Goal: Information Seeking & Learning: Learn about a topic

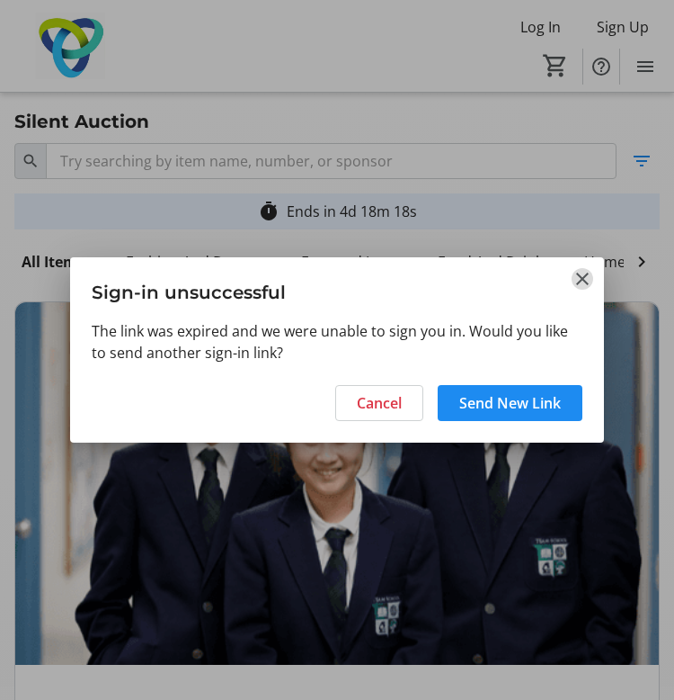
click at [578, 281] on mat-icon "Close" at bounding box center [583, 279] width 22 height 22
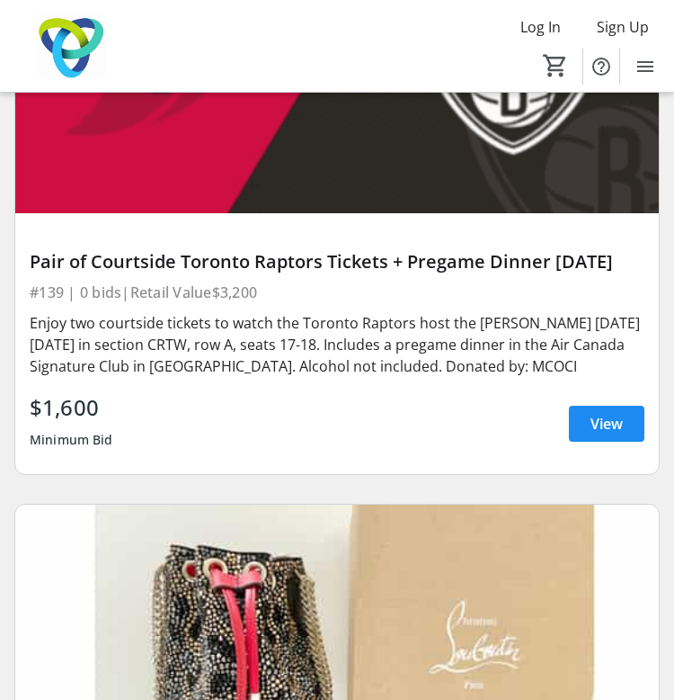
scroll to position [1760, 0]
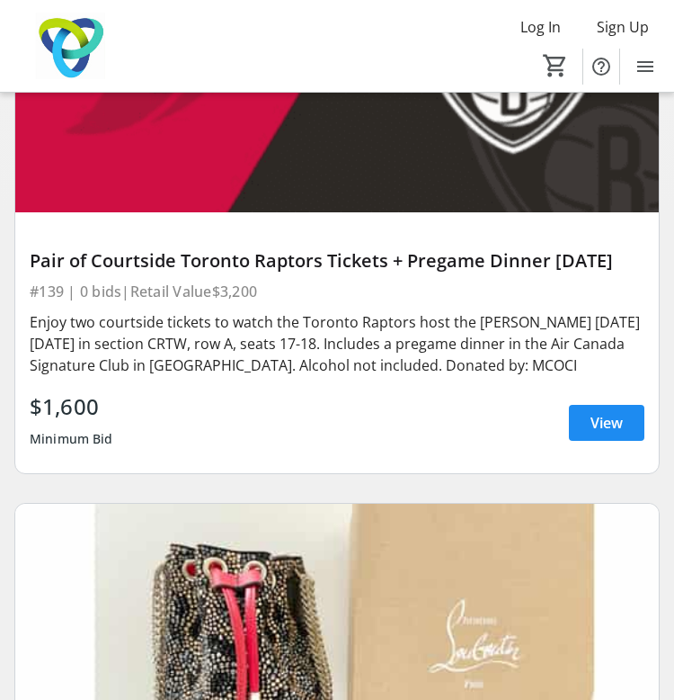
click at [474, 265] on div "Pair of Courtside Toronto Raptors Tickets + Pregame Dinner [DATE] #139 | 0 bids…" at bounding box center [337, 342] width 644 height 261
click at [423, 211] on img at bounding box center [337, 31] width 644 height 362
click at [617, 433] on span "View" at bounding box center [607, 423] width 32 height 22
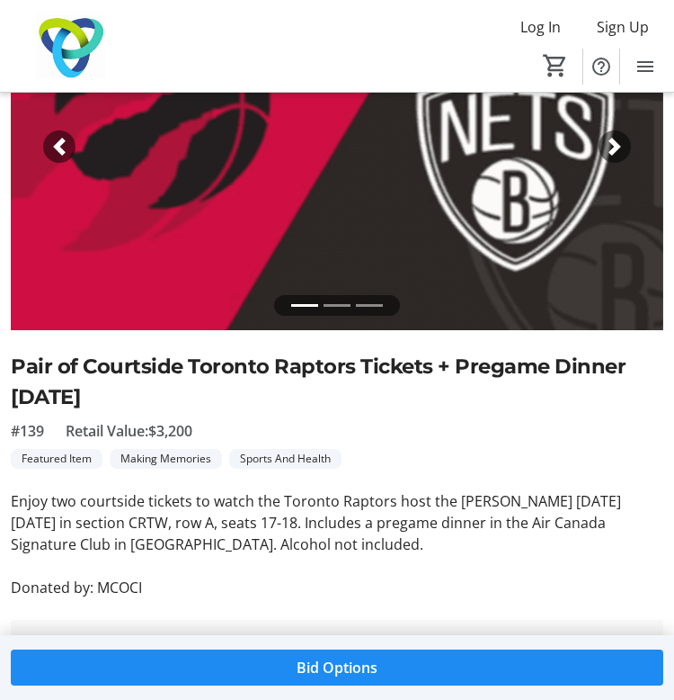
scroll to position [382, 0]
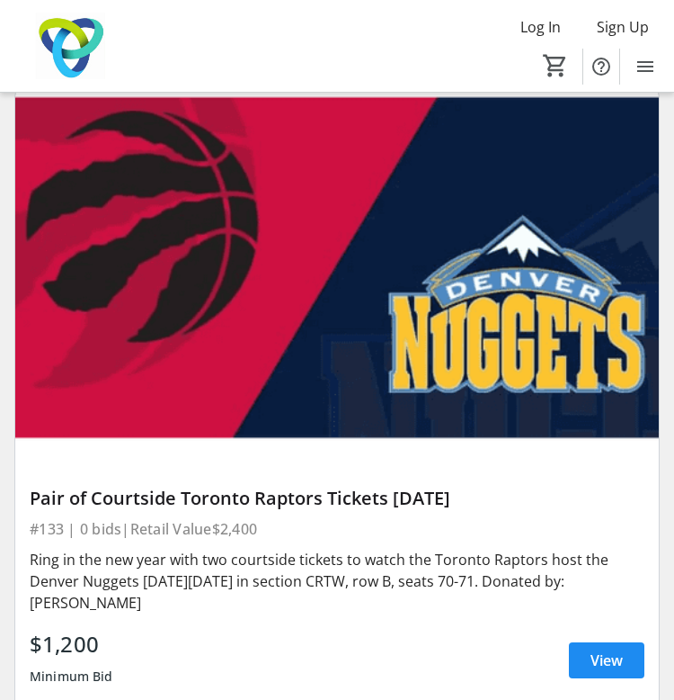
scroll to position [2961, 0]
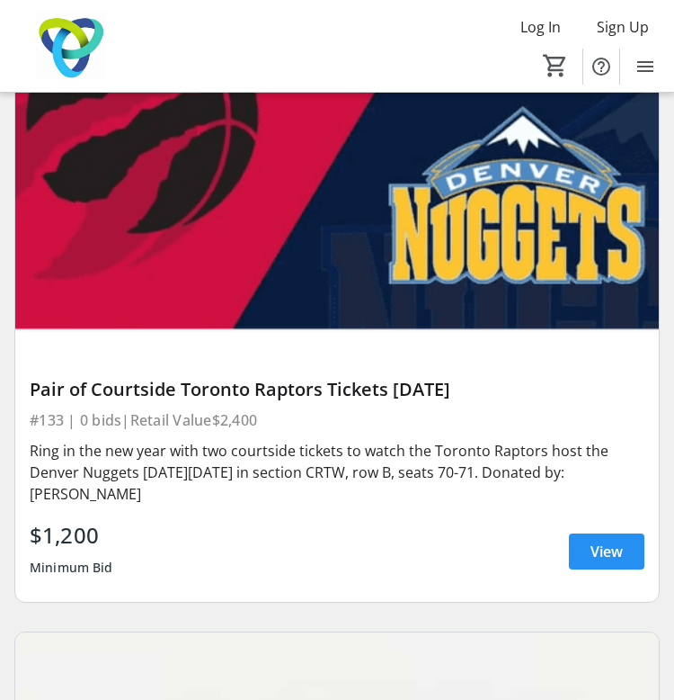
click at [609, 573] on span at bounding box center [607, 551] width 76 height 43
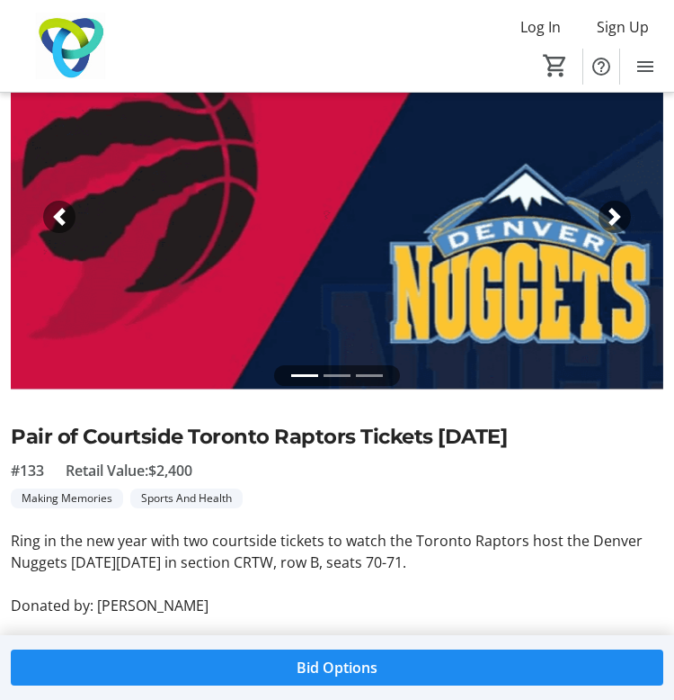
scroll to position [361, 0]
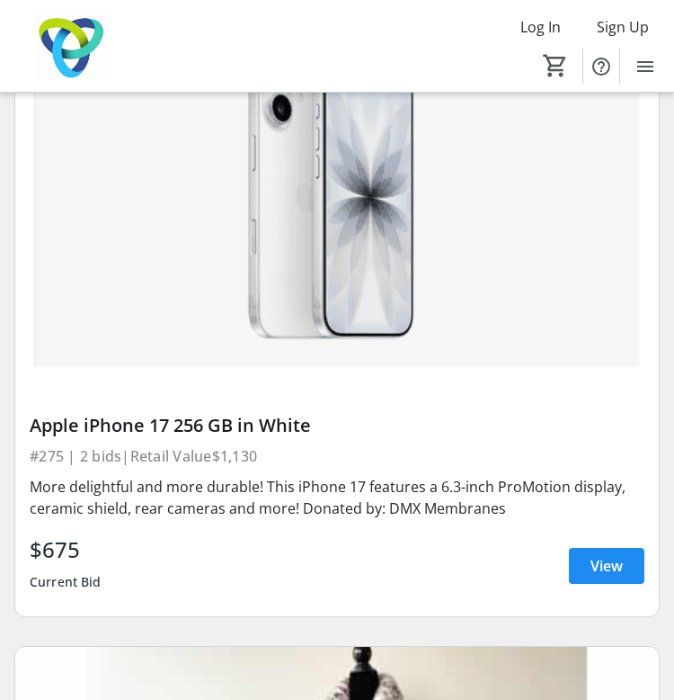
scroll to position [4216, 0]
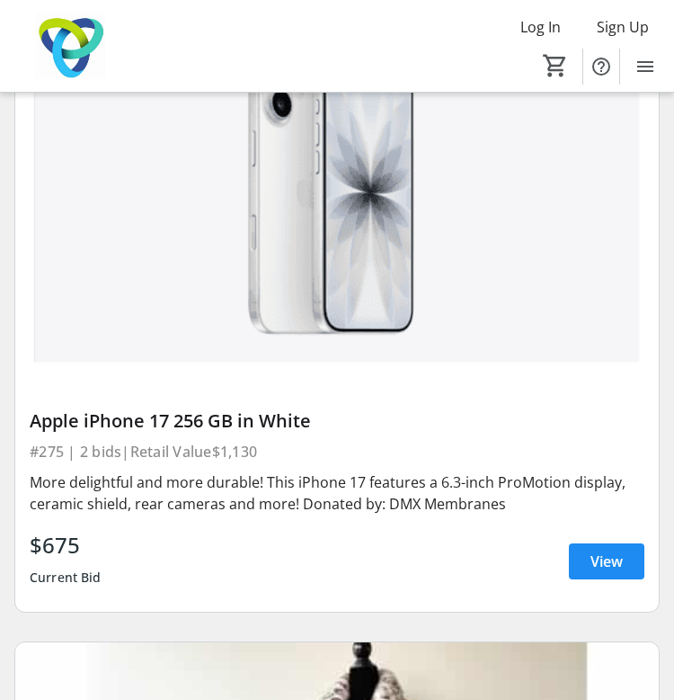
click at [245, 338] on img at bounding box center [337, 191] width 644 height 362
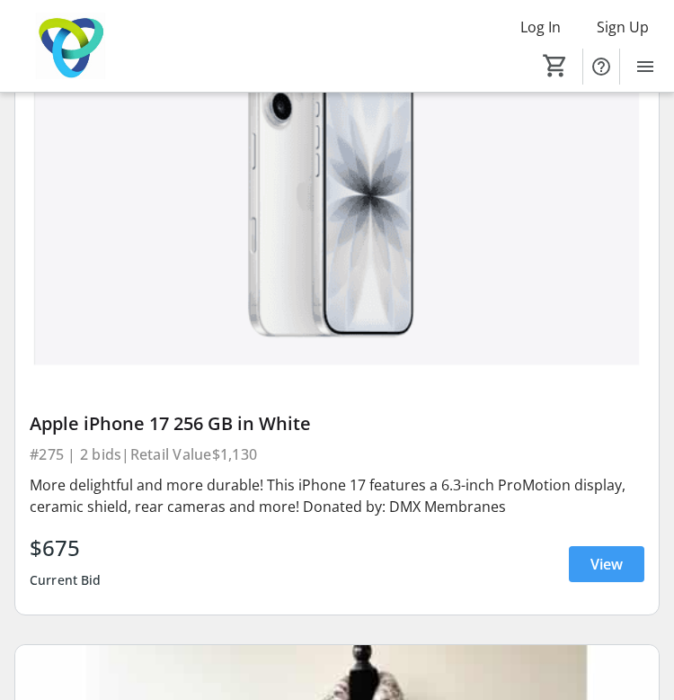
click at [613, 575] on span "View" at bounding box center [607, 564] width 32 height 22
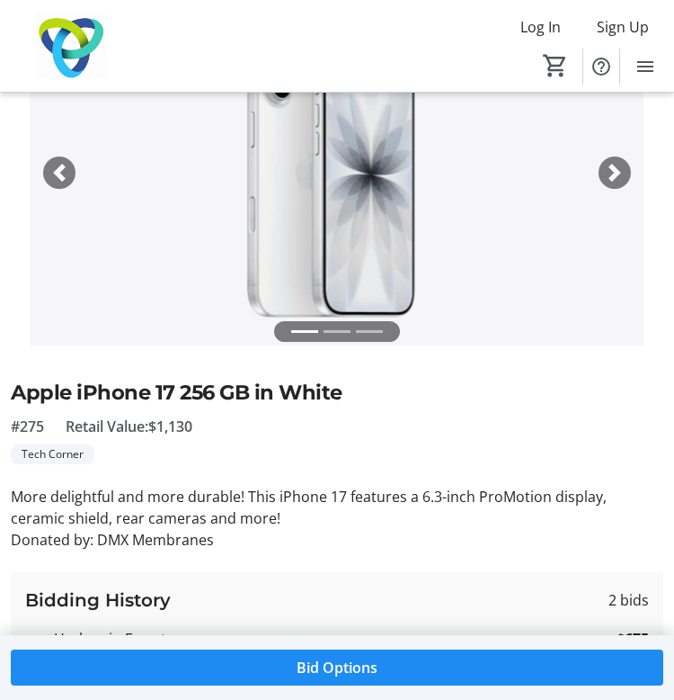
scroll to position [377, 0]
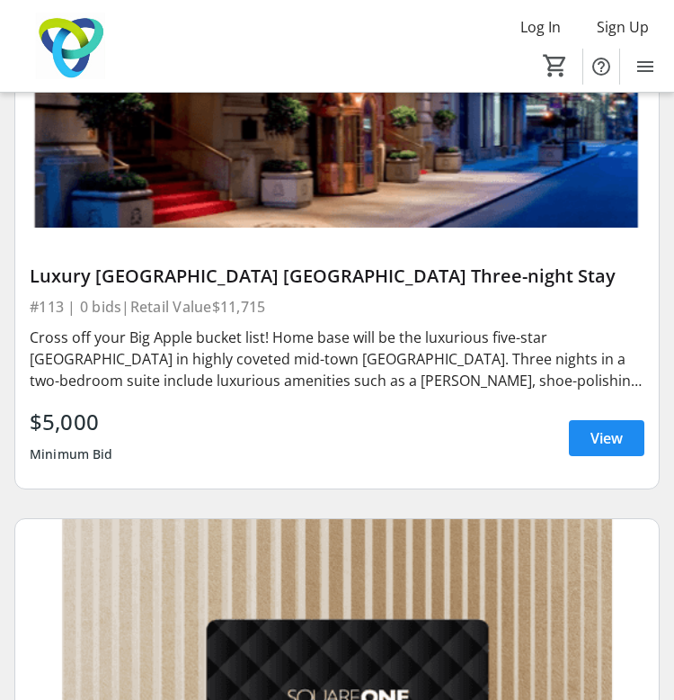
scroll to position [10266, 0]
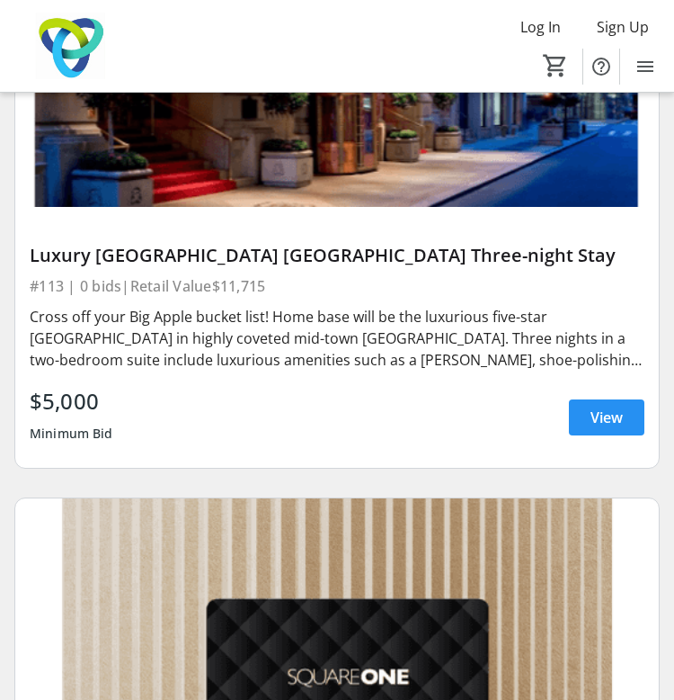
click at [612, 428] on span "View" at bounding box center [607, 417] width 32 height 22
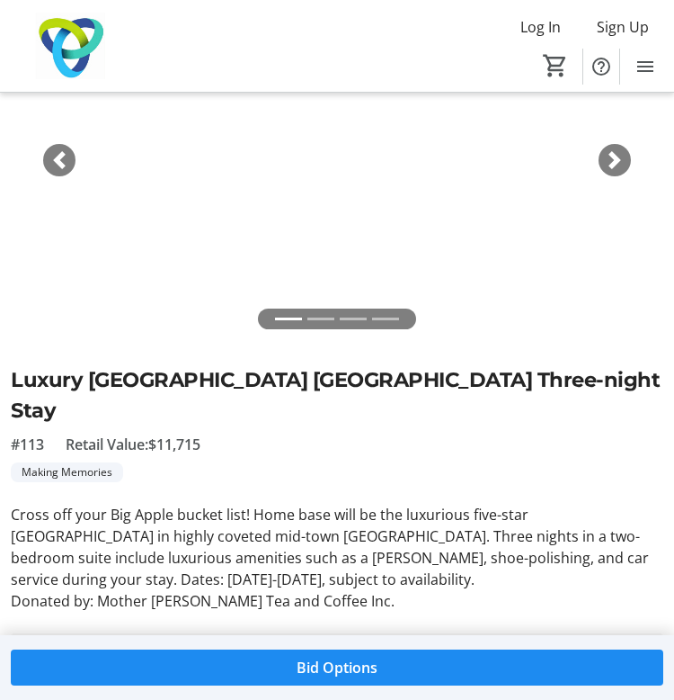
scroll to position [352, 0]
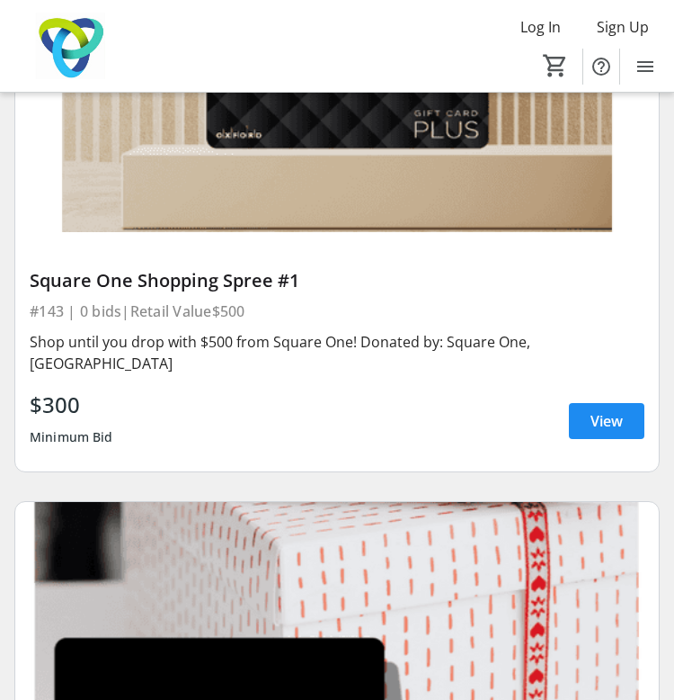
scroll to position [10901, 0]
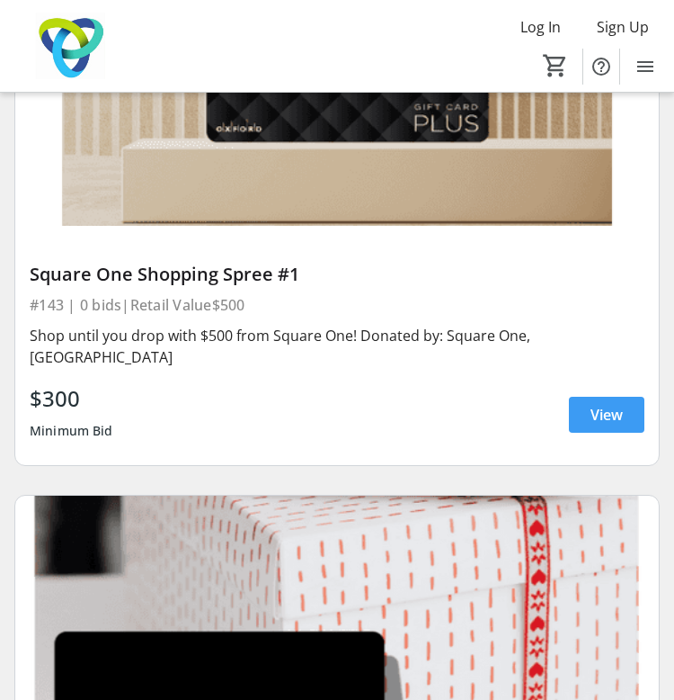
click at [594, 425] on span "View" at bounding box center [607, 415] width 32 height 22
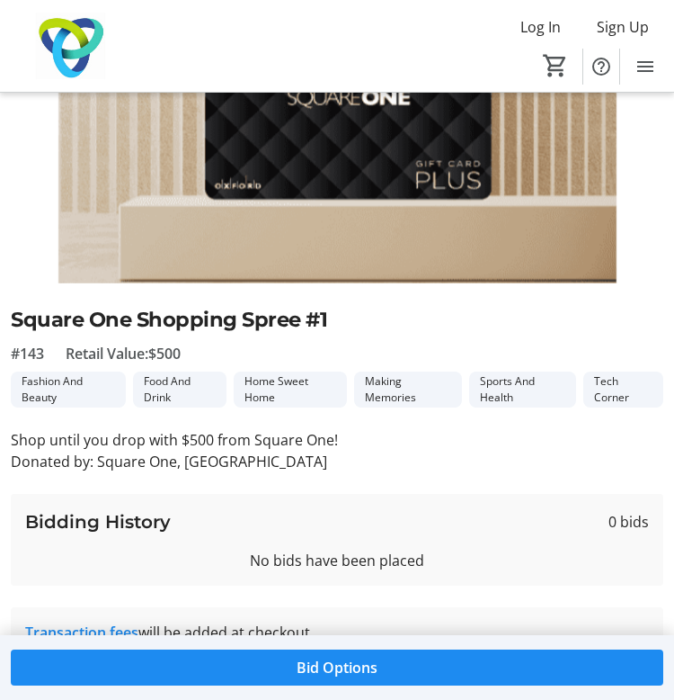
scroll to position [218, 0]
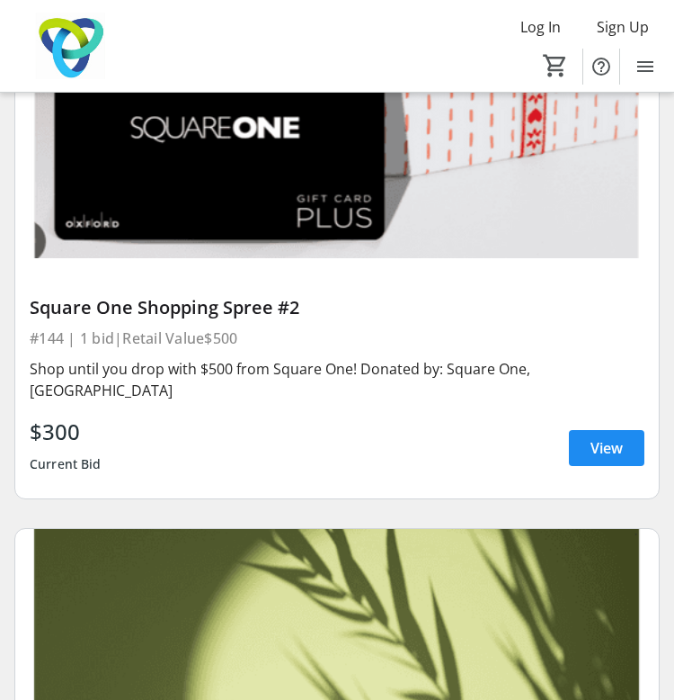
scroll to position [11516, 0]
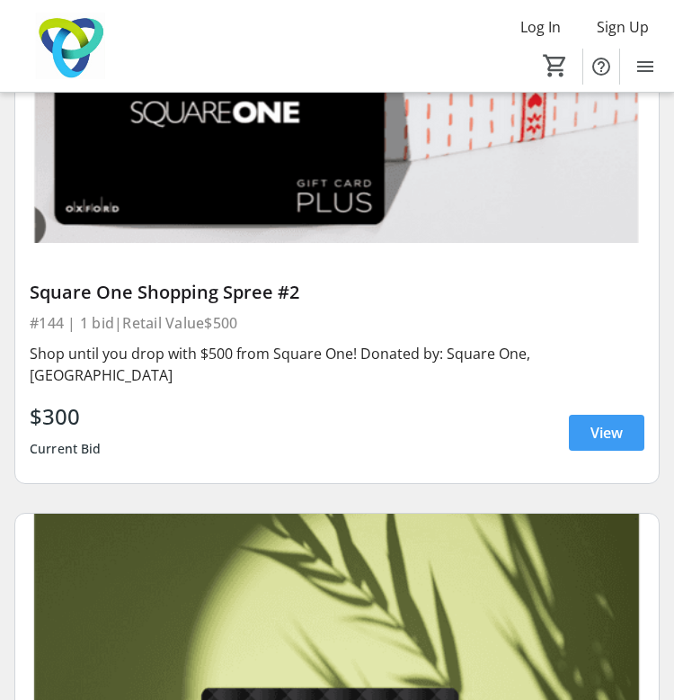
click at [589, 420] on span at bounding box center [607, 432] width 76 height 43
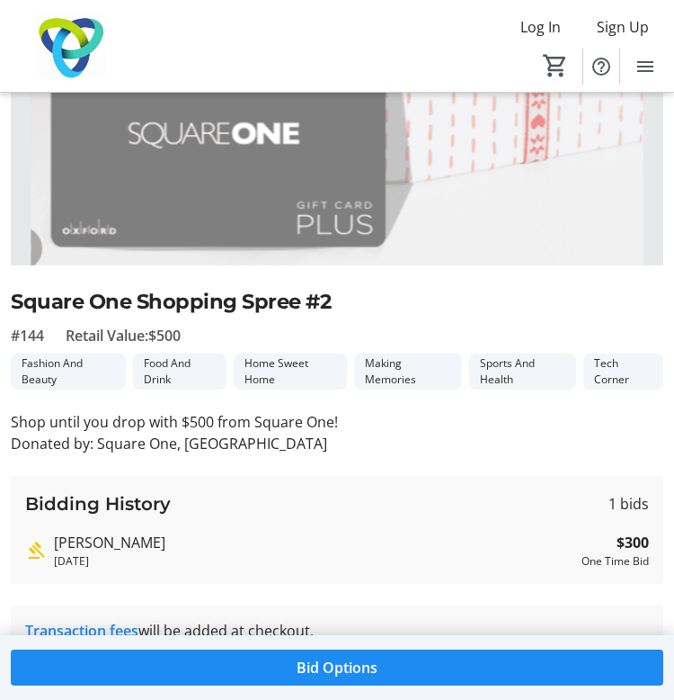
scroll to position [319, 0]
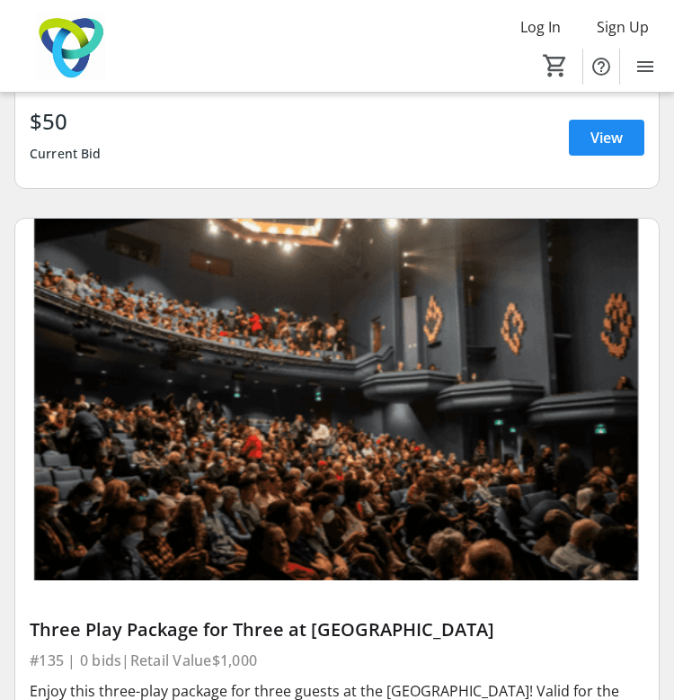
scroll to position [53588, 0]
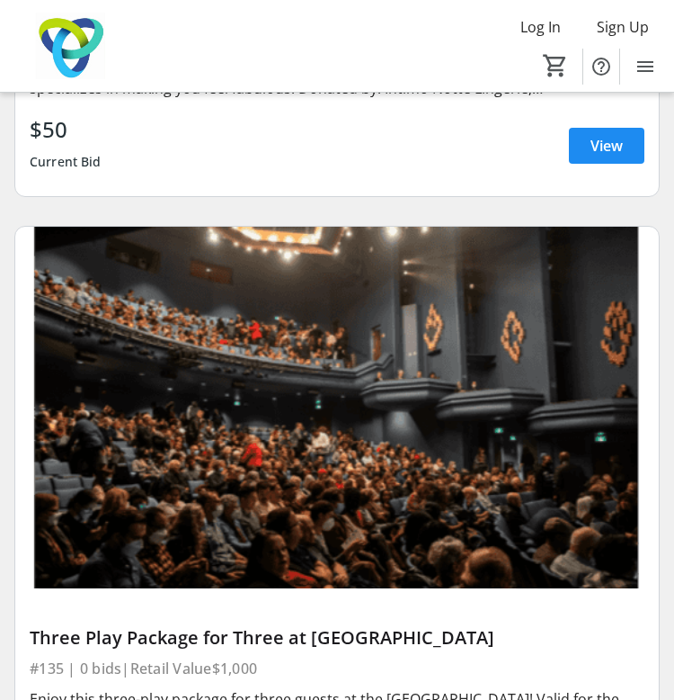
click at [276, 248] on img at bounding box center [337, 408] width 644 height 362
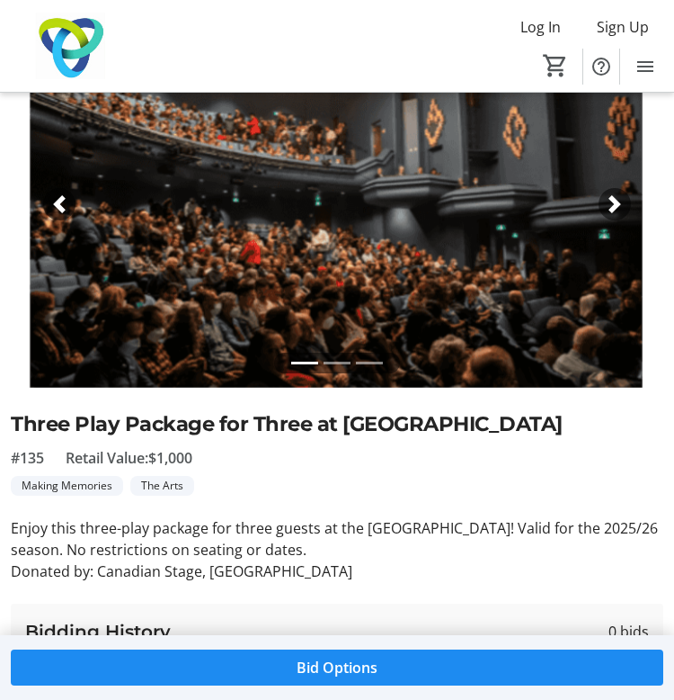
scroll to position [45, 0]
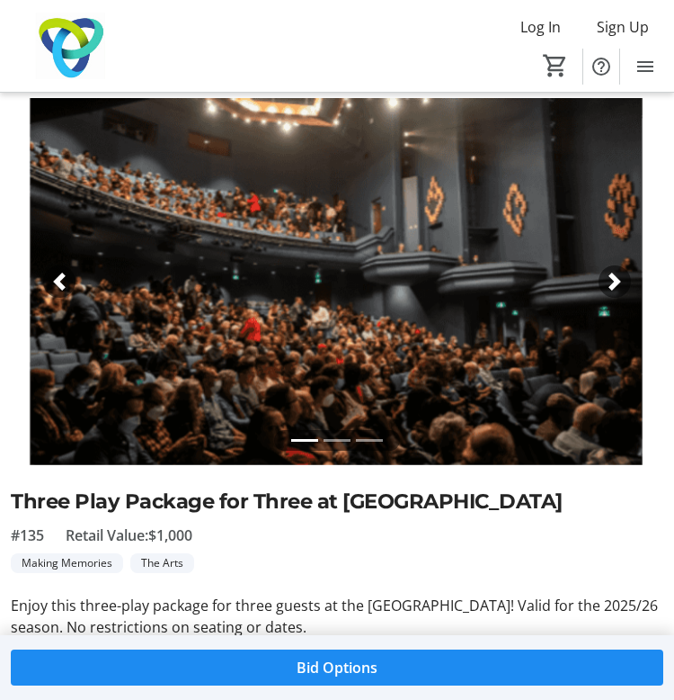
click at [626, 278] on div "Next" at bounding box center [615, 281] width 32 height 32
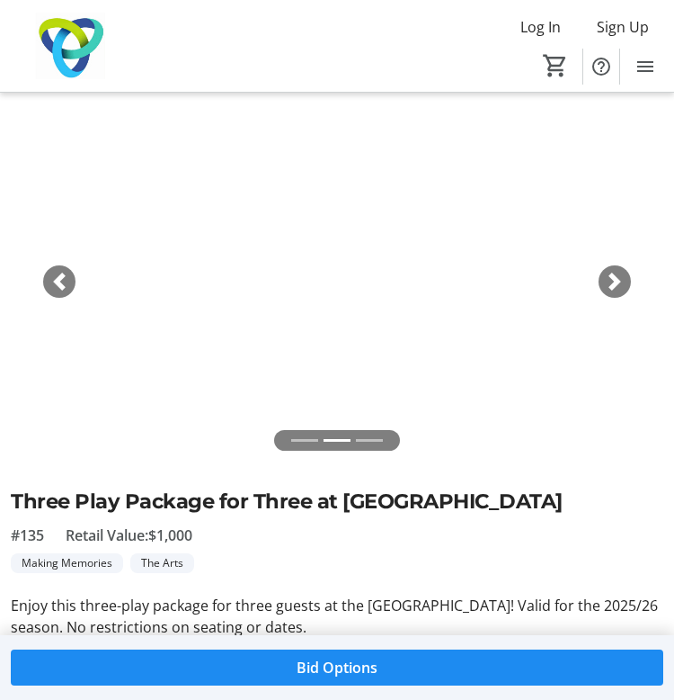
click at [626, 278] on div "Next" at bounding box center [615, 281] width 32 height 32
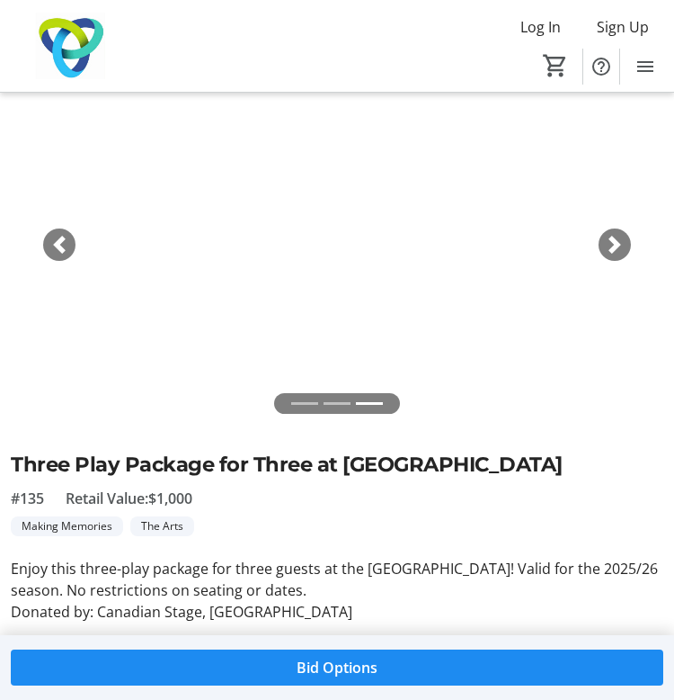
scroll to position [90, 0]
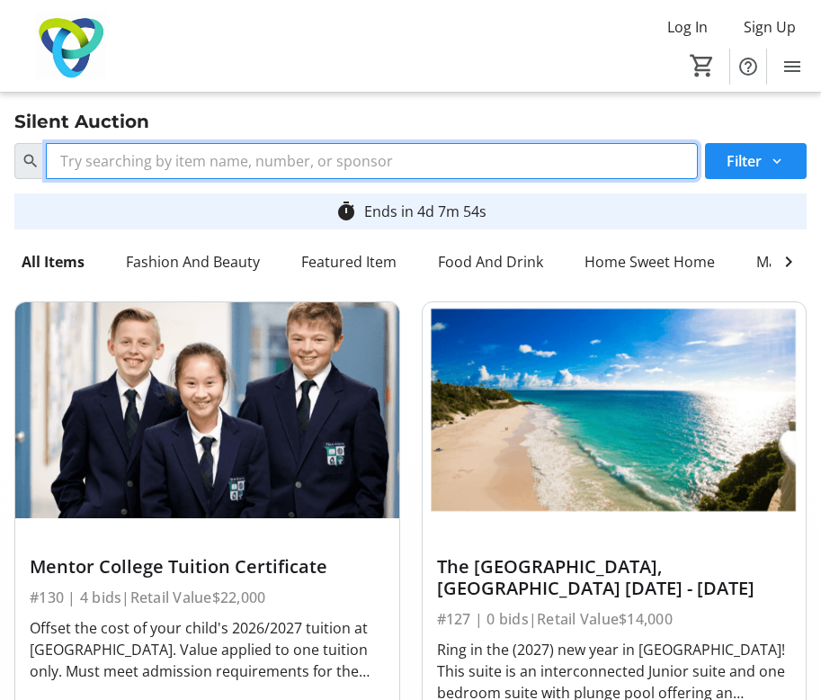
click at [361, 166] on input "Search" at bounding box center [372, 161] width 652 height 36
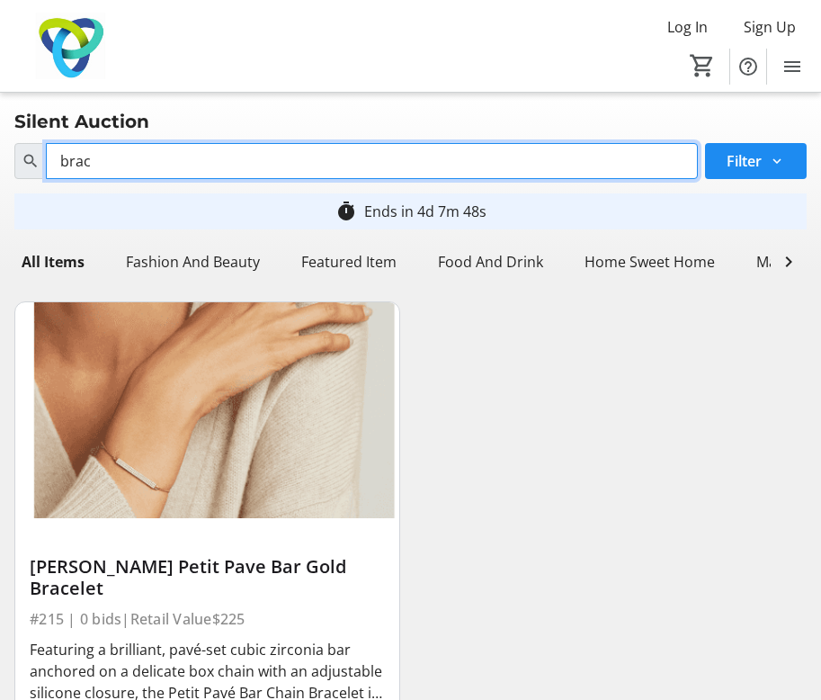
scroll to position [156, 0]
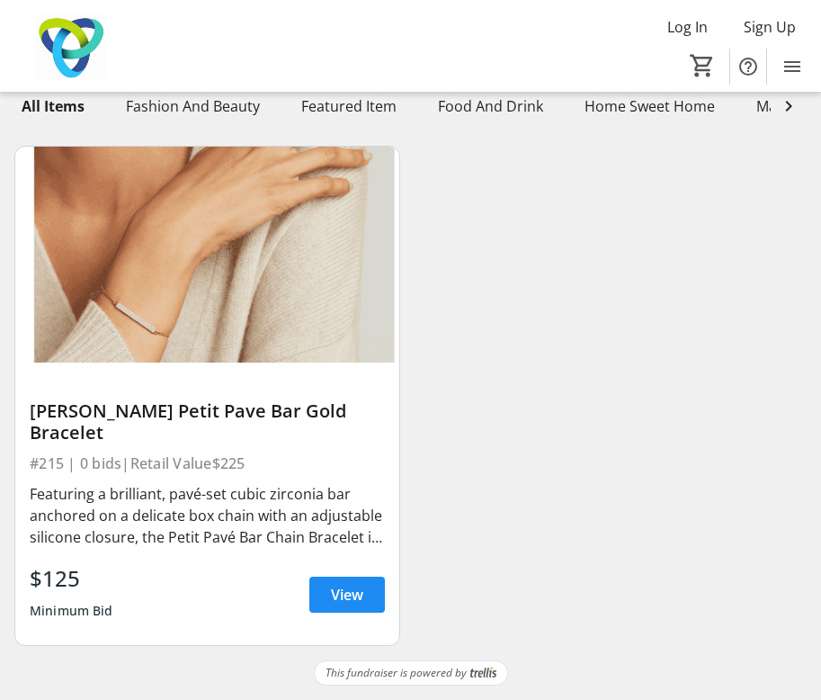
type input "brac"
click at [208, 319] on img at bounding box center [207, 255] width 384 height 216
click at [145, 400] on div "[PERSON_NAME] Petit Pave Bar Gold Bracelet" at bounding box center [207, 421] width 355 height 43
click at [95, 424] on div "[PERSON_NAME] Petit Pave Bar Gold Bracelet" at bounding box center [207, 421] width 355 height 43
click at [369, 598] on span at bounding box center [347, 594] width 76 height 43
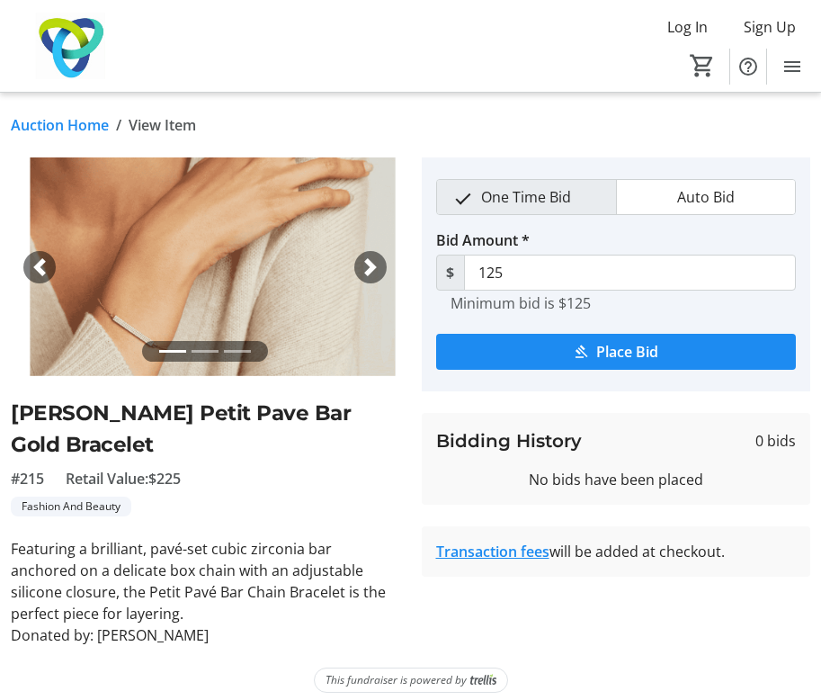
click at [380, 258] on div "Next" at bounding box center [370, 267] width 32 height 32
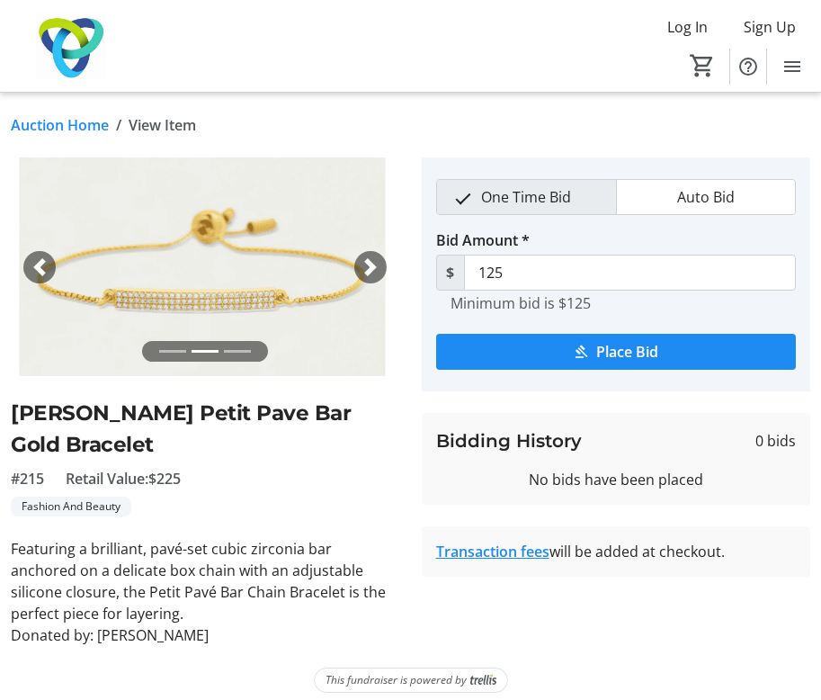
click at [380, 258] on div "Next" at bounding box center [370, 267] width 32 height 32
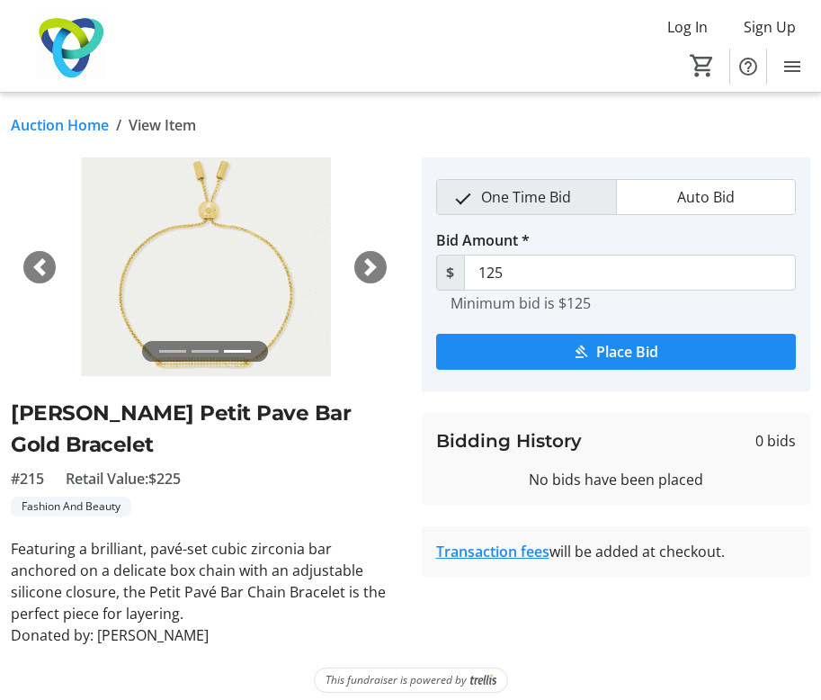
click at [380, 258] on div "Next" at bounding box center [370, 267] width 32 height 32
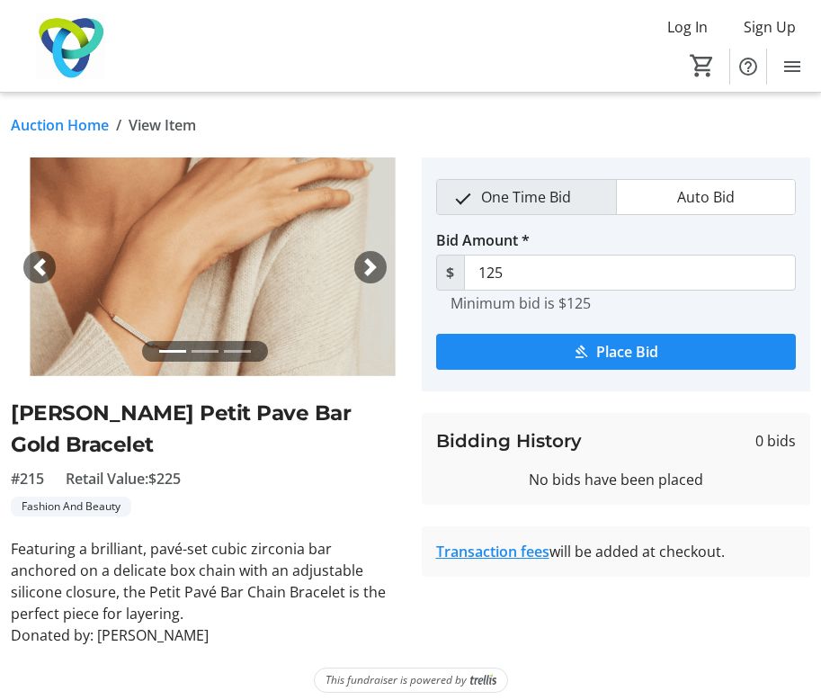
click at [371, 260] on span "button" at bounding box center [371, 267] width 18 height 18
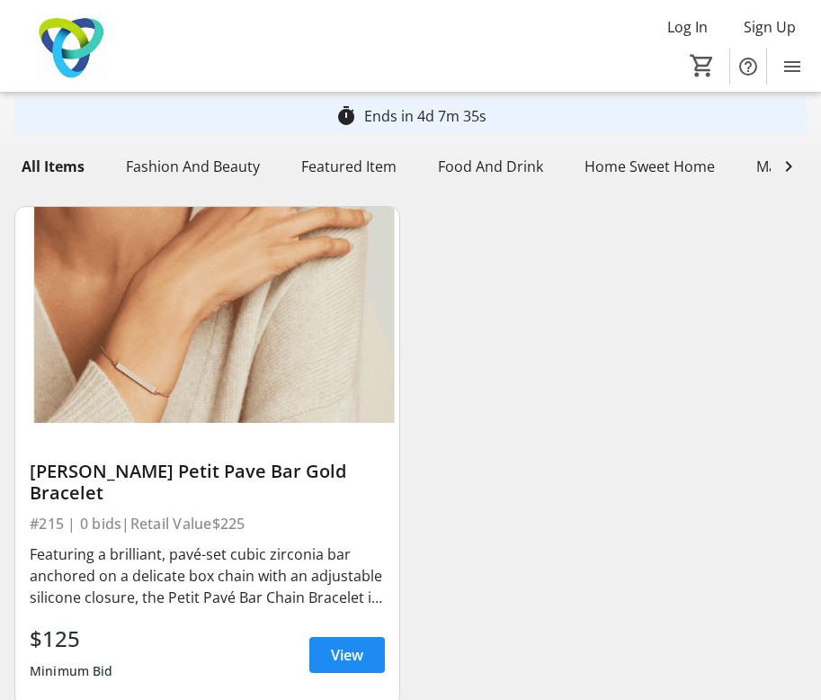
scroll to position [82, 0]
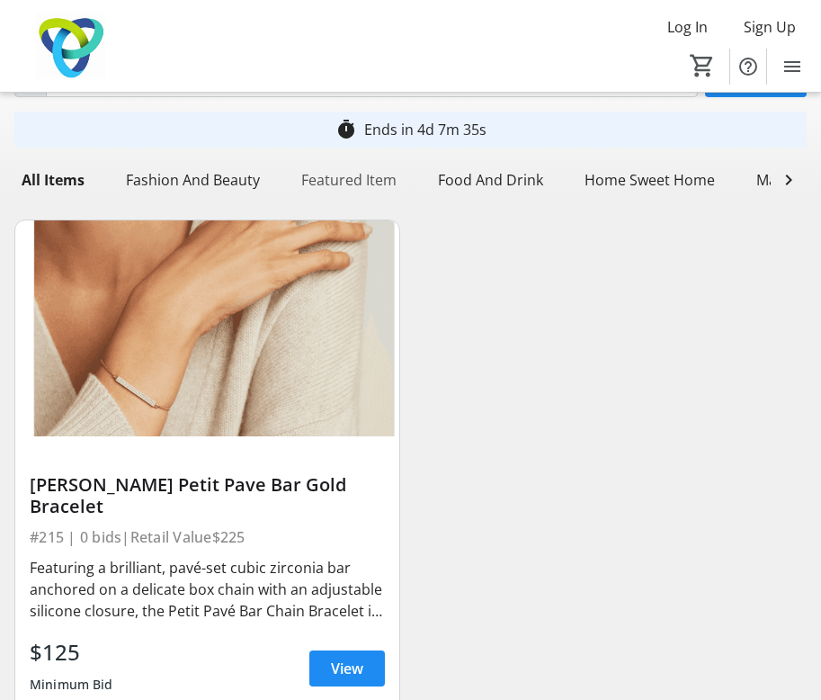
click at [346, 175] on div "Featured Item" at bounding box center [349, 180] width 110 height 36
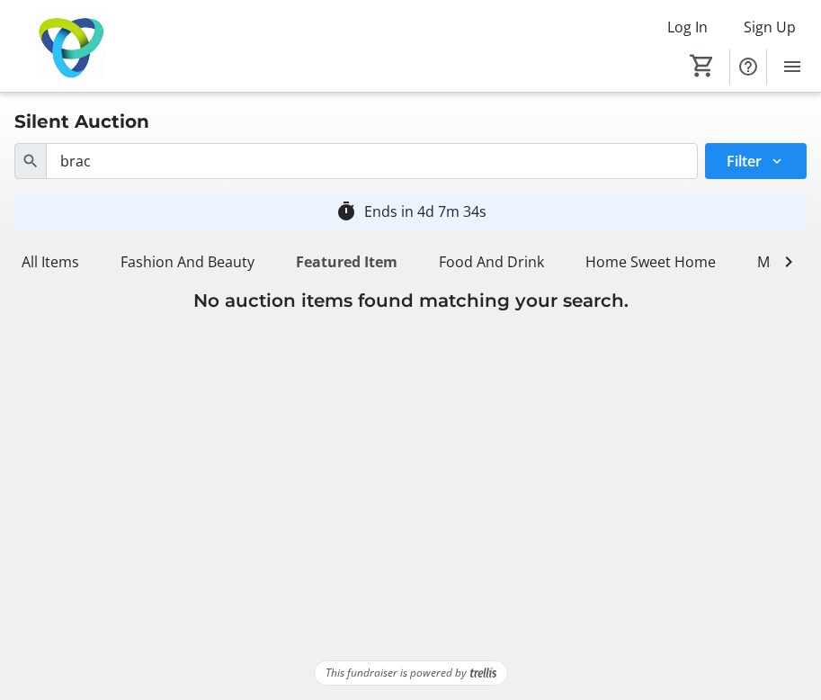
scroll to position [0, 0]
click at [496, 263] on div "Food And Drink" at bounding box center [492, 262] width 120 height 36
click at [624, 254] on div "Home Sweet Home" at bounding box center [650, 262] width 145 height 36
click at [674, 266] on span at bounding box center [789, 262] width 36 height 36
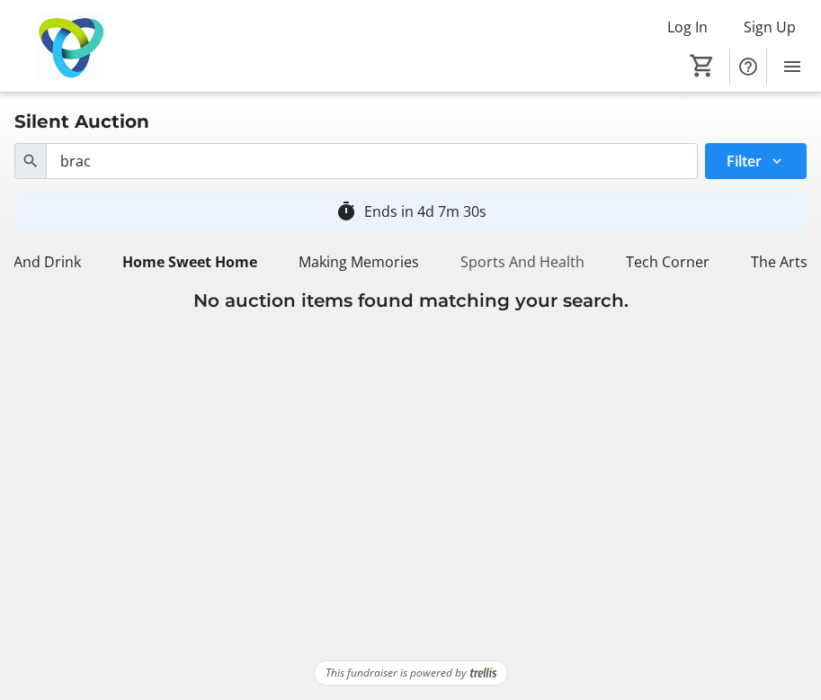
click at [527, 251] on div "Sports And Health" at bounding box center [522, 262] width 138 height 36
click at [397, 268] on div "Making Memories" at bounding box center [354, 262] width 135 height 36
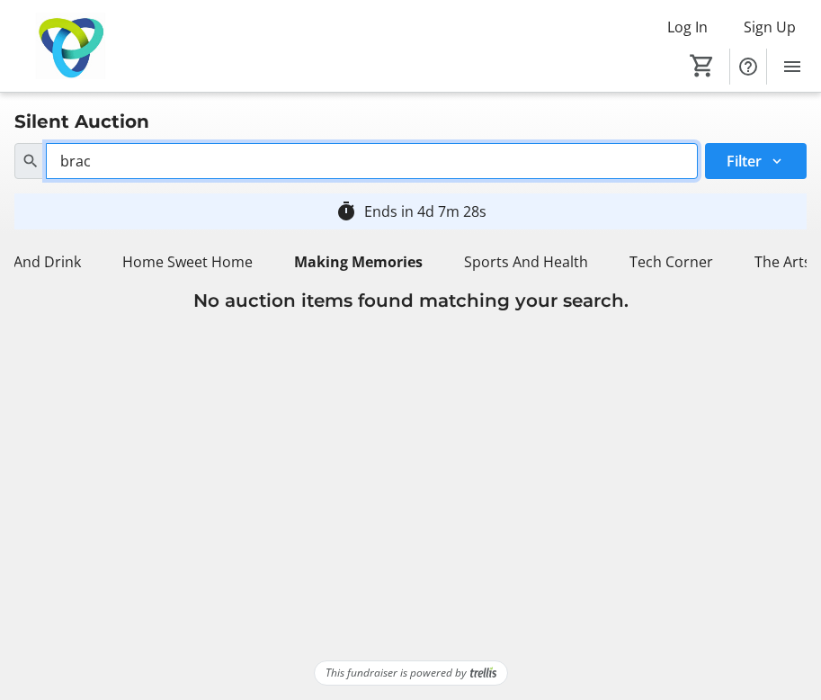
drag, startPoint x: 372, startPoint y: 165, endPoint x: 89, endPoint y: 129, distance: 285.5
click at [89, 129] on div "Silent Auction Search brac Filter timer_outline Ends in 4d 7m 28s All Items Fas…" at bounding box center [410, 203] width 821 height 221
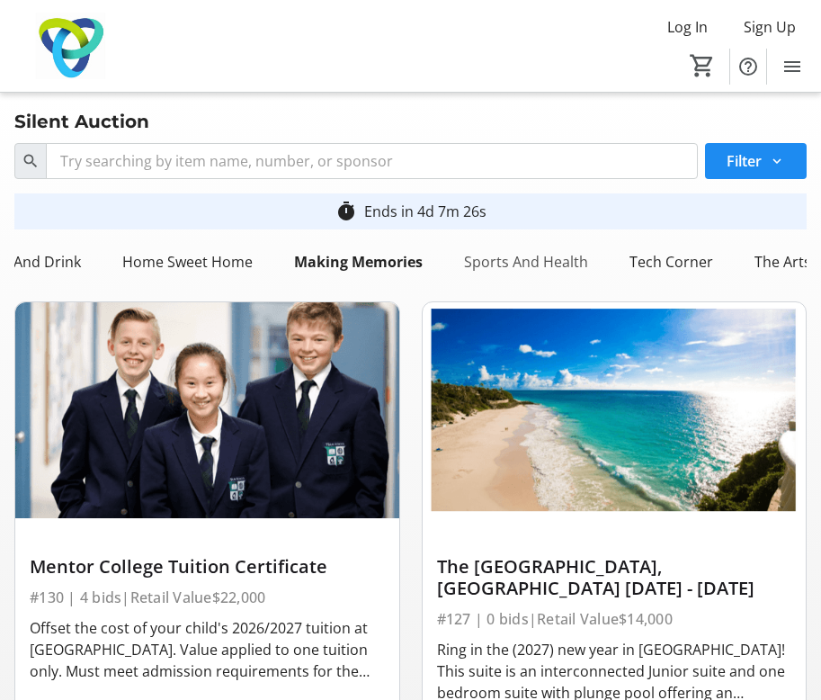
click at [464, 261] on div "Sports And Health" at bounding box center [526, 262] width 138 height 36
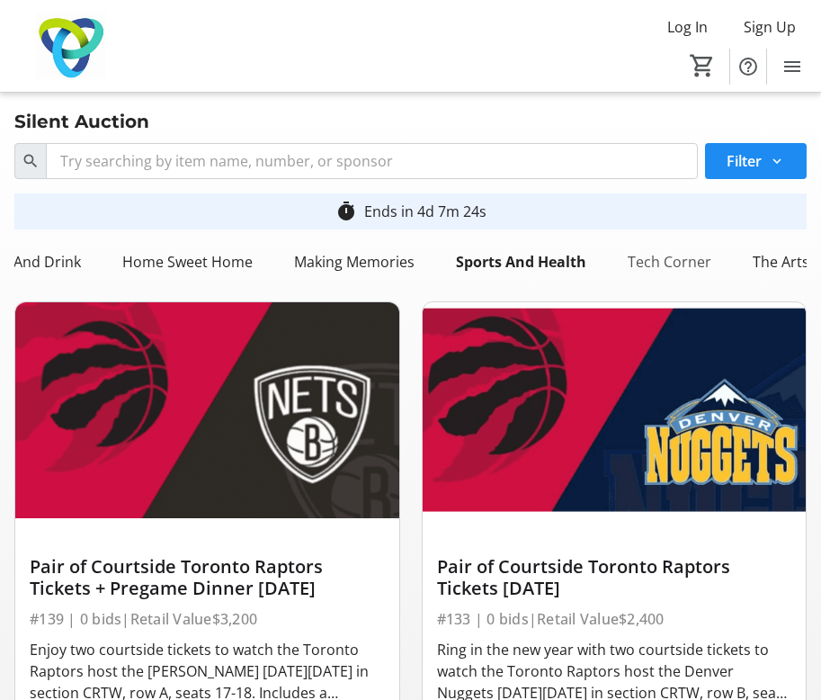
click at [633, 270] on div "Tech Corner" at bounding box center [670, 262] width 98 height 36
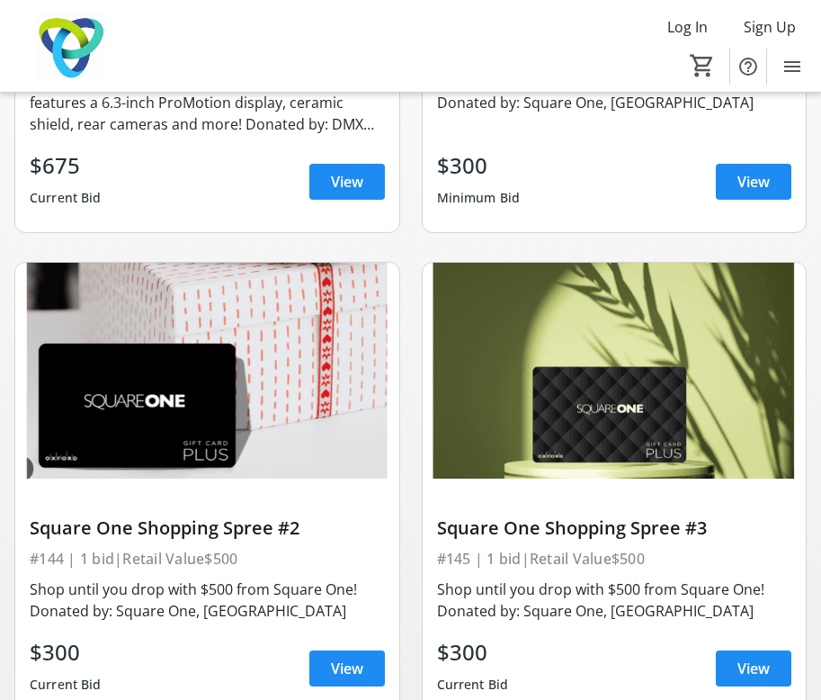
scroll to position [0, 0]
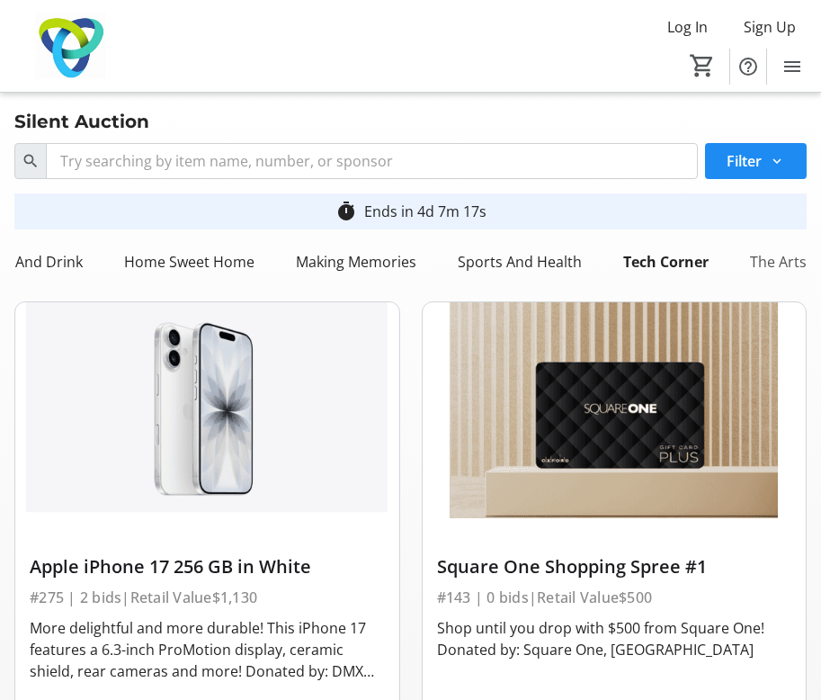
click at [674, 268] on div "The Arts" at bounding box center [778, 262] width 71 height 36
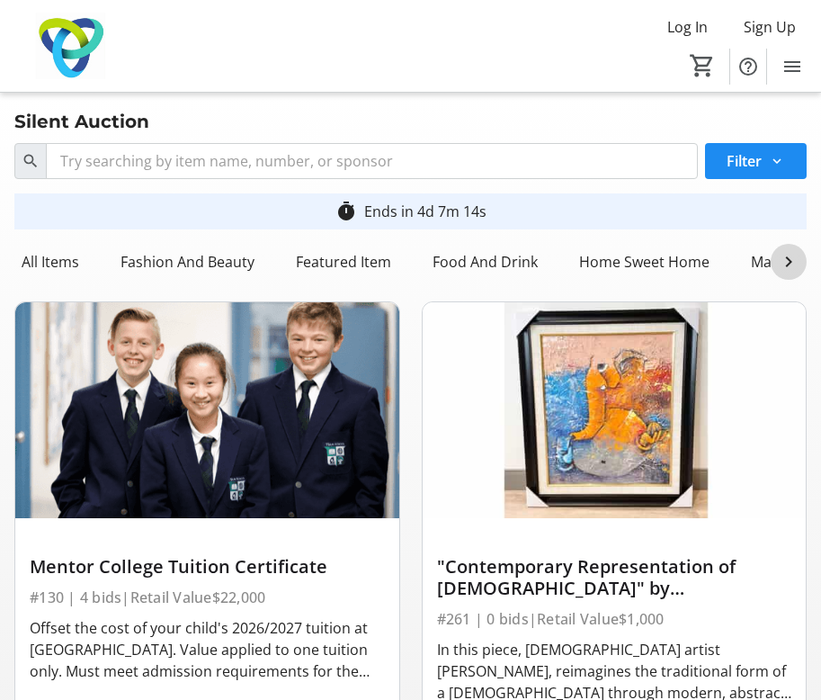
click at [674, 254] on mat-icon at bounding box center [789, 262] width 22 height 22
click at [674, 253] on div "The Arts" at bounding box center [779, 262] width 74 height 36
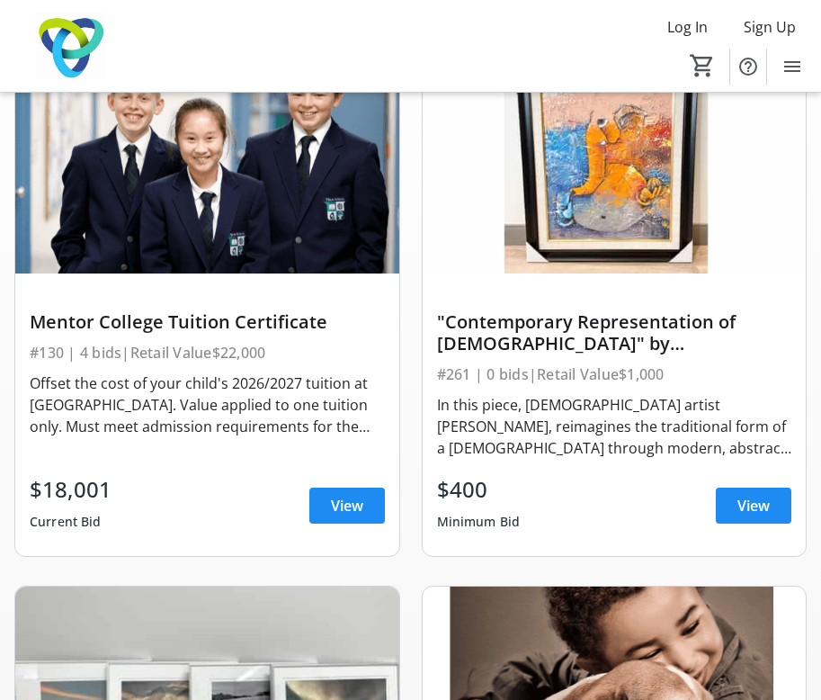
scroll to position [0, 0]
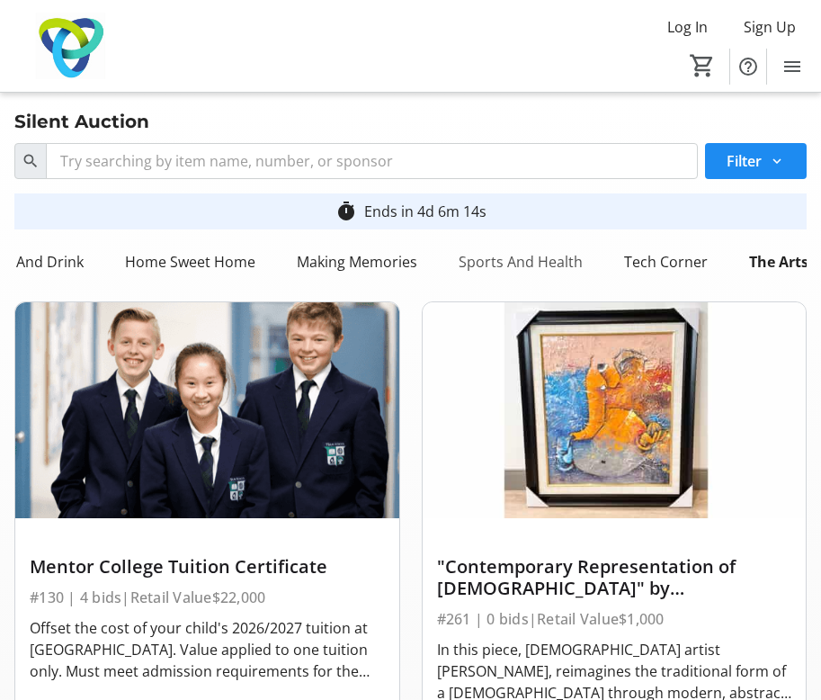
click at [527, 262] on div "Sports And Health" at bounding box center [520, 262] width 138 height 36
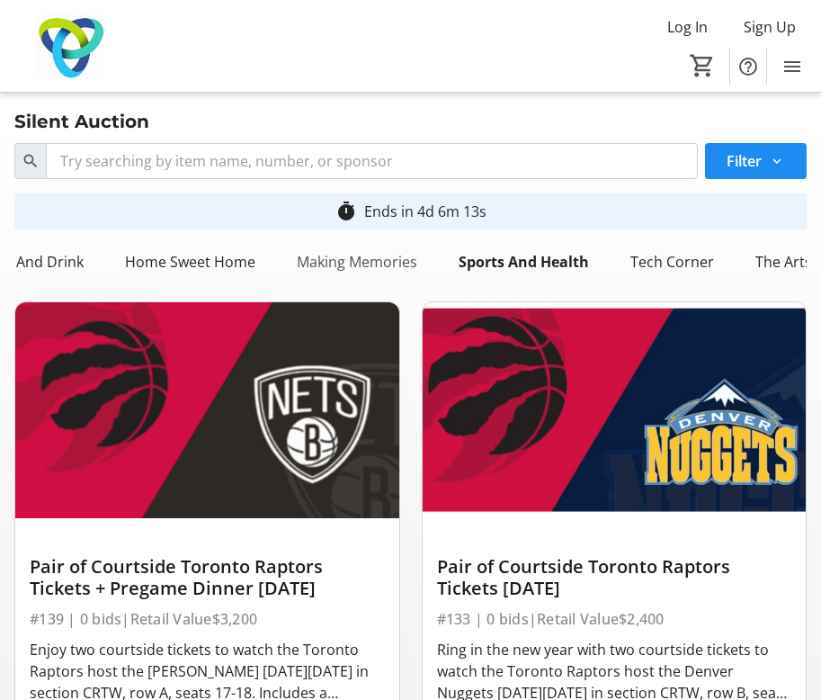
click at [395, 258] on div "Making Memories" at bounding box center [357, 262] width 135 height 36
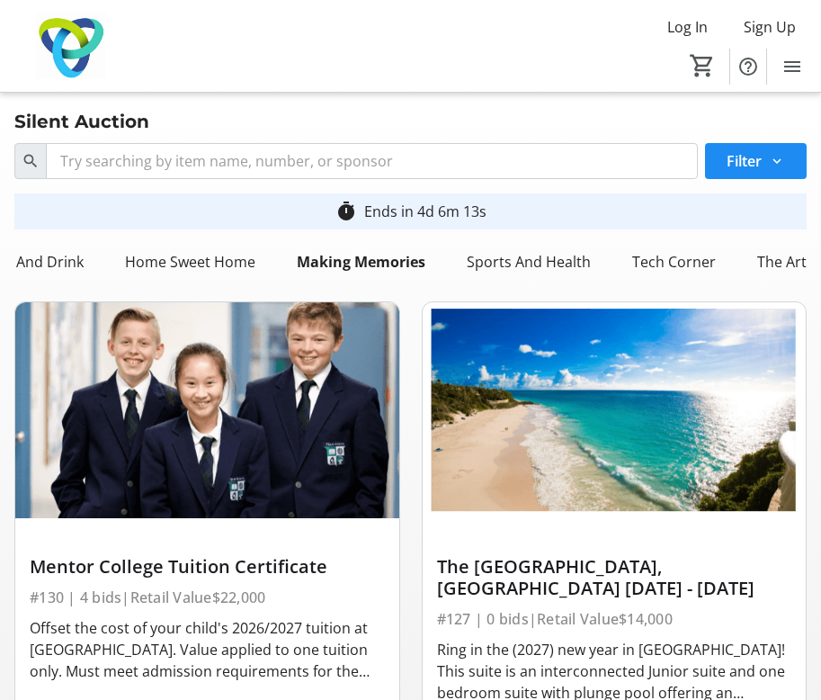
click at [204, 280] on nav "All Items Fashion And Beauty Featured Item Food And Drink Home Sweet Home Makin…" at bounding box center [410, 262] width 792 height 50
click at [183, 261] on div "Home Sweet Home" at bounding box center [190, 262] width 145 height 36
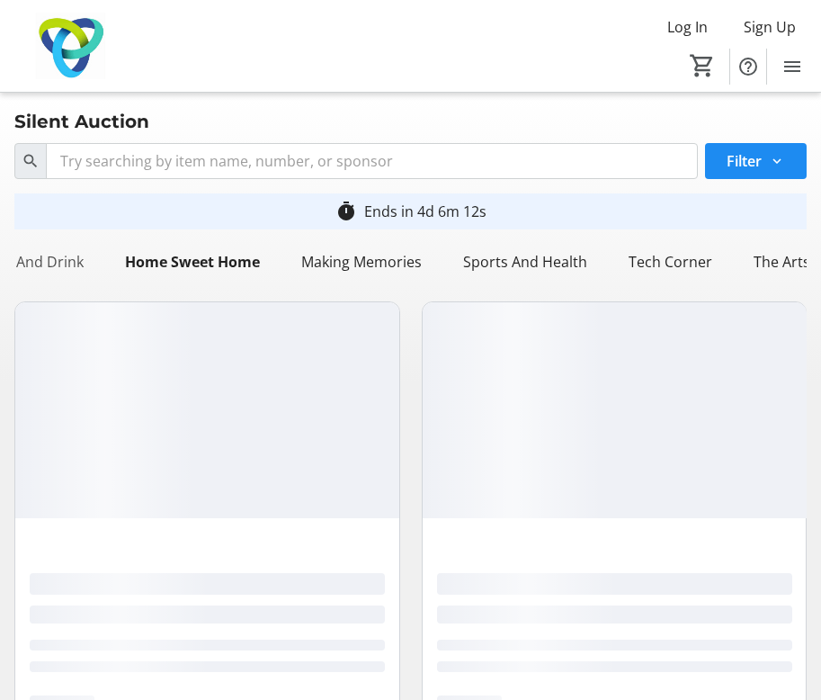
click at [62, 267] on div "Food And Drink" at bounding box center [31, 262] width 120 height 36
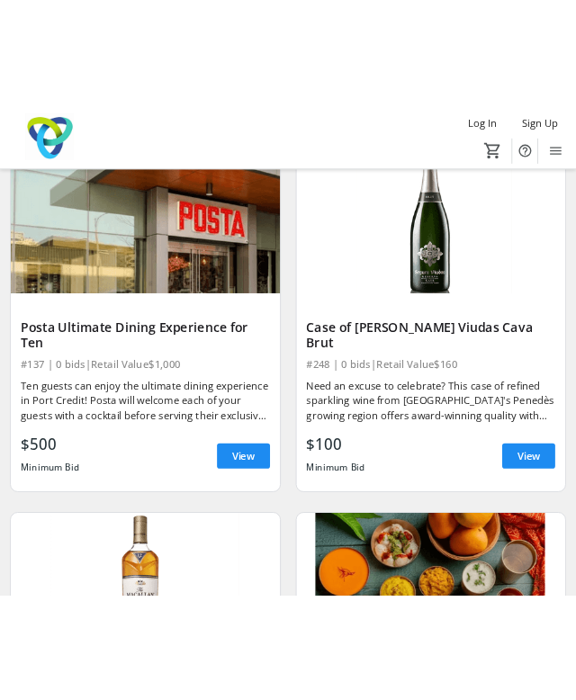
scroll to position [3333, 0]
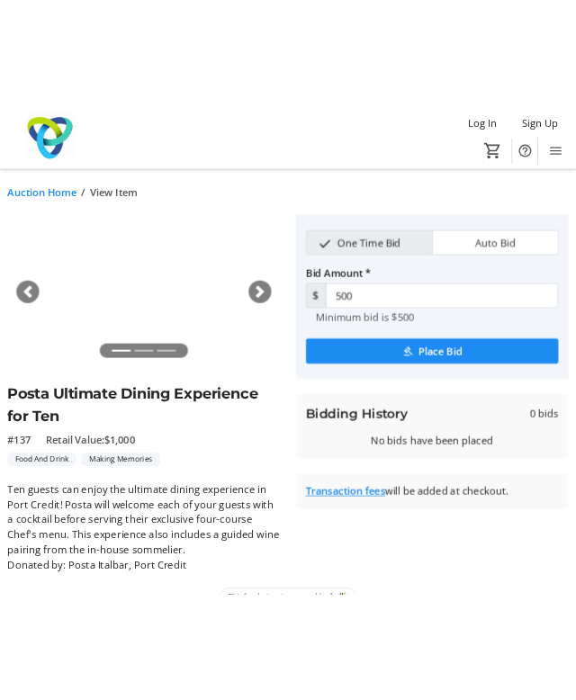
scroll to position [35, 0]
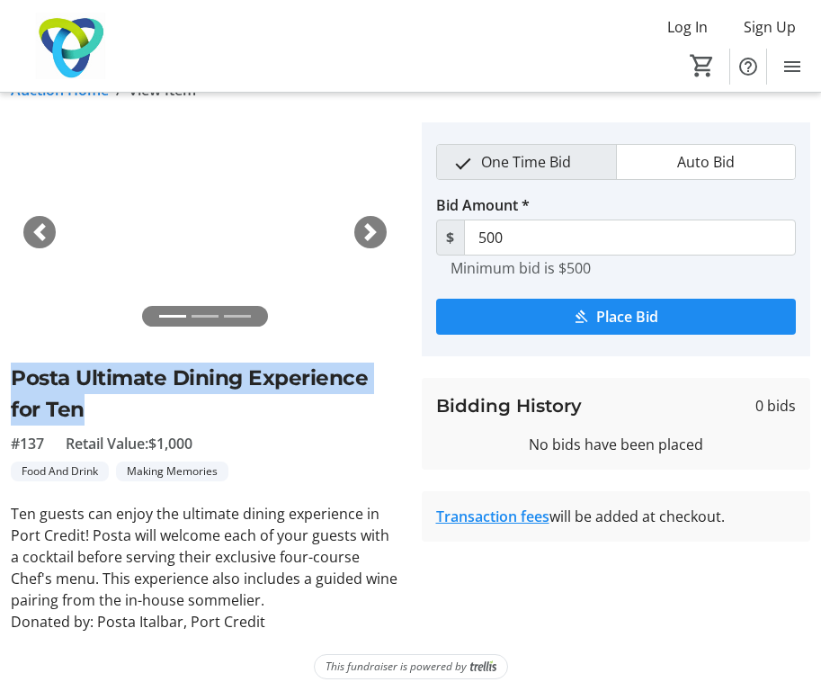
drag, startPoint x: 71, startPoint y: 415, endPoint x: 8, endPoint y: 377, distance: 73.4
click at [8, 377] on tr-auction-item-ui "fullscreen fullscreen fullscreen Previous Next Posta Ultimate Dining Experience…" at bounding box center [205, 377] width 411 height 510
drag, startPoint x: 98, startPoint y: 622, endPoint x: 276, endPoint y: 621, distance: 178.1
click at [276, 621] on p "Donated by: Posta Italbar, Port Credit" at bounding box center [205, 622] width 389 height 22
copy p "Posta Italbar, Port Credit"
